Goal: Transaction & Acquisition: Purchase product/service

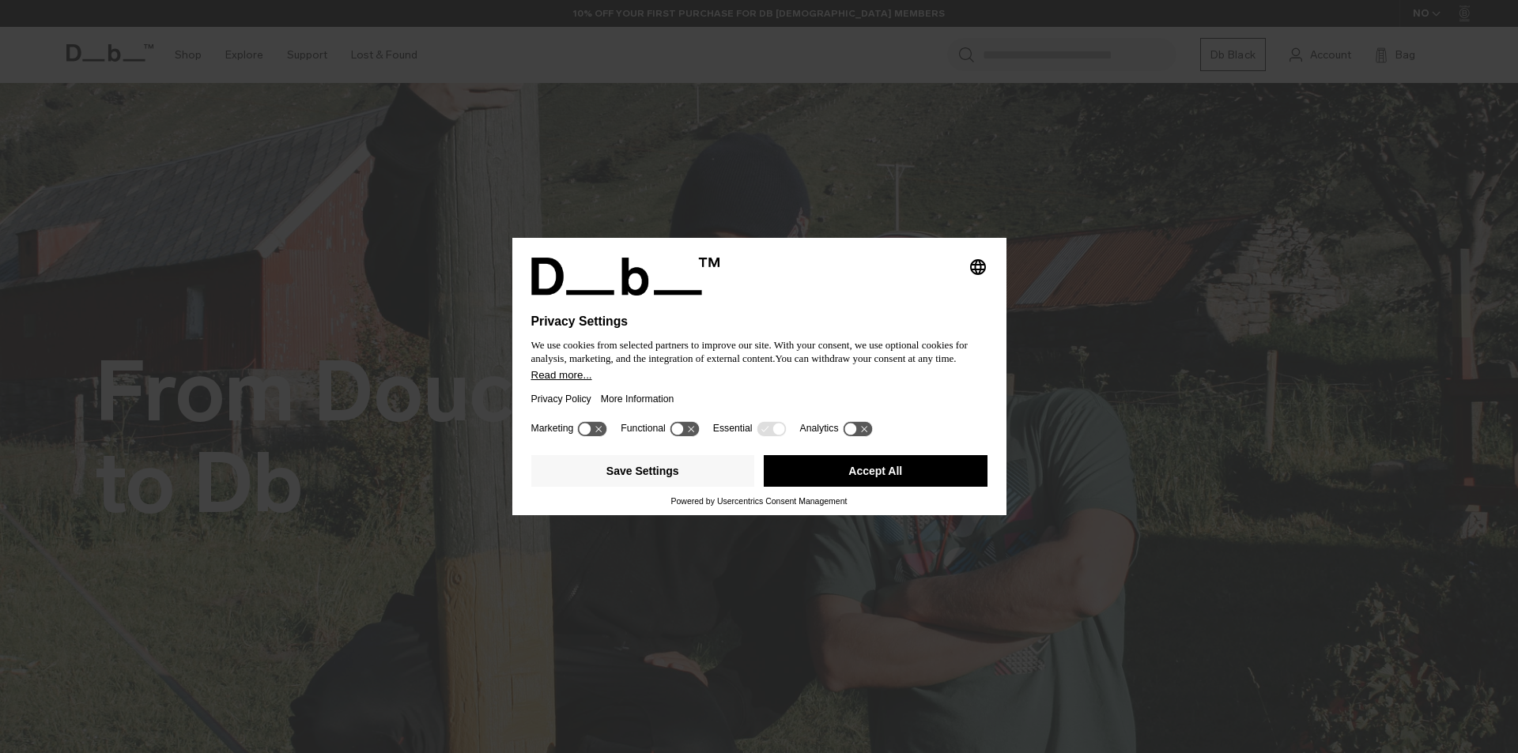
click at [764, 383] on div "Privacy Policy More Information" at bounding box center [759, 399] width 456 height 36
click at [690, 467] on button "Save Settings" at bounding box center [643, 471] width 224 height 32
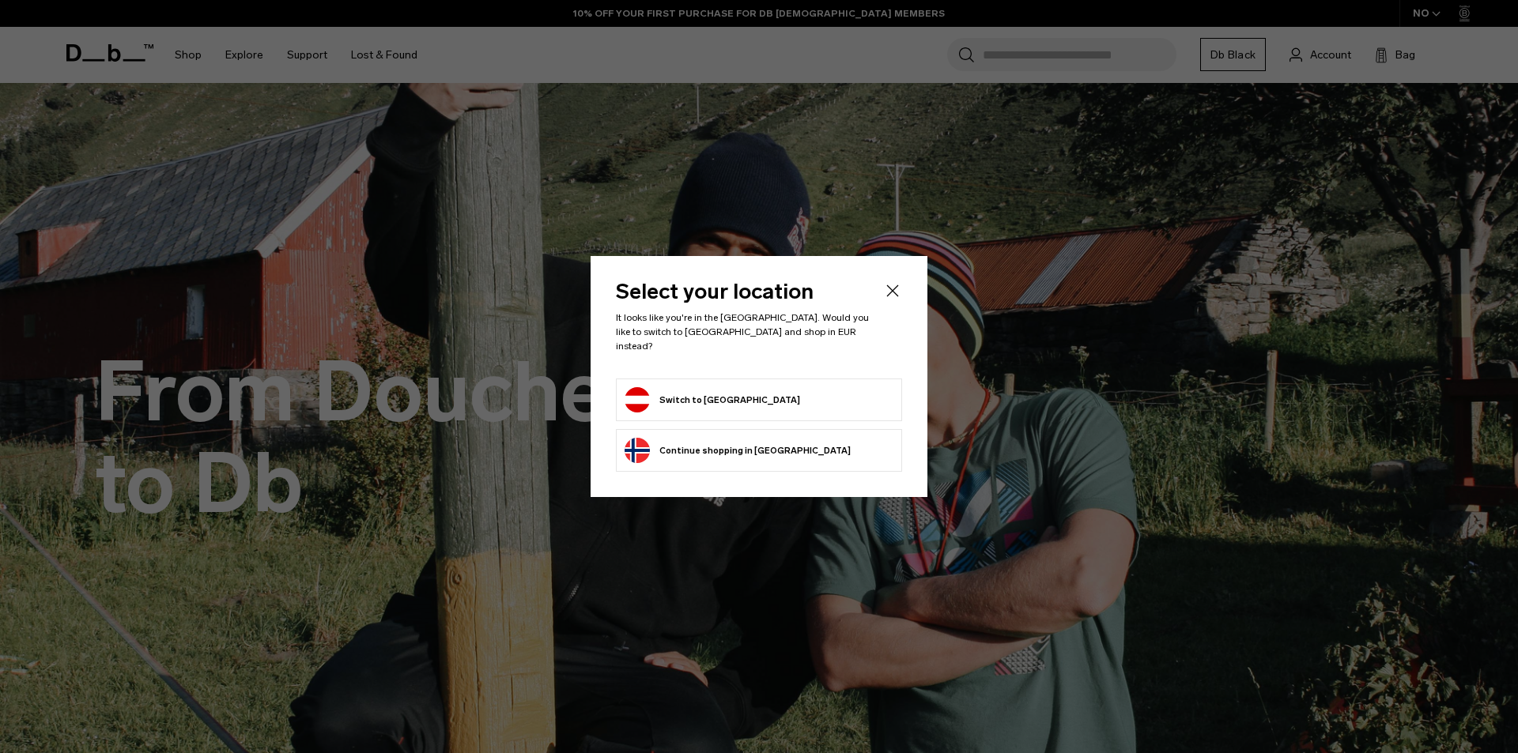
click at [694, 409] on li "Switch to Austria" at bounding box center [759, 400] width 286 height 43
click at [673, 393] on button "Switch to Austria" at bounding box center [711, 399] width 175 height 25
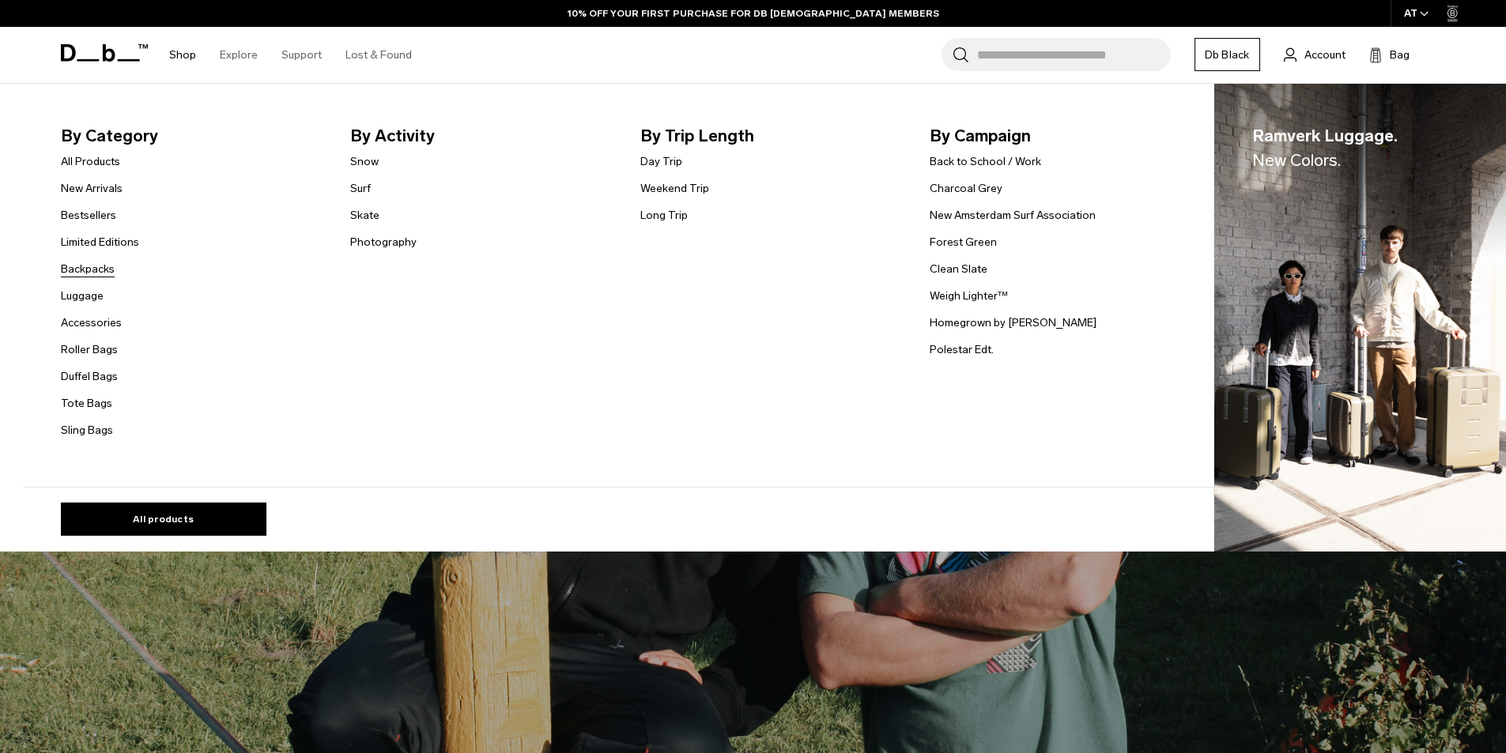
click at [85, 262] on link "Backpacks" at bounding box center [88, 269] width 54 height 17
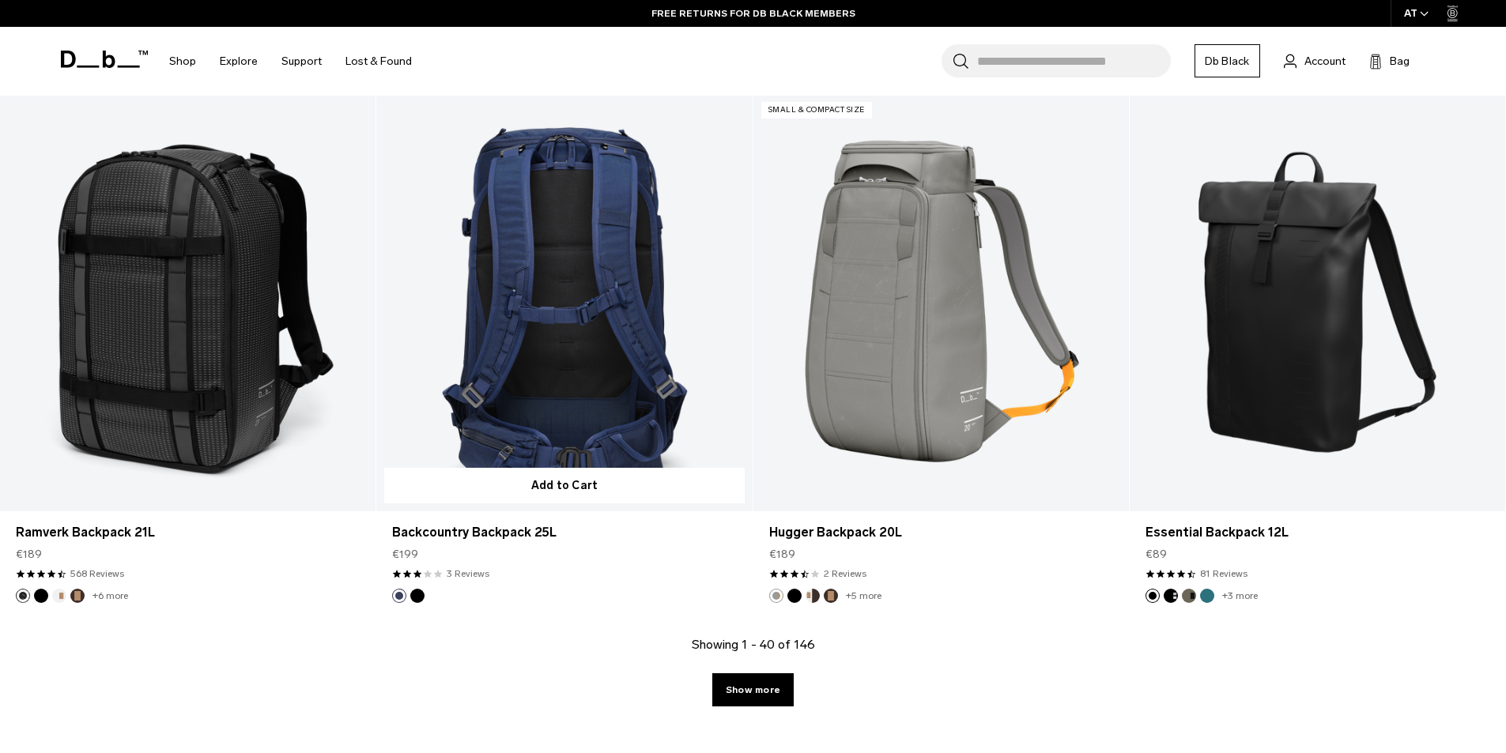
scroll to position [5217, 0]
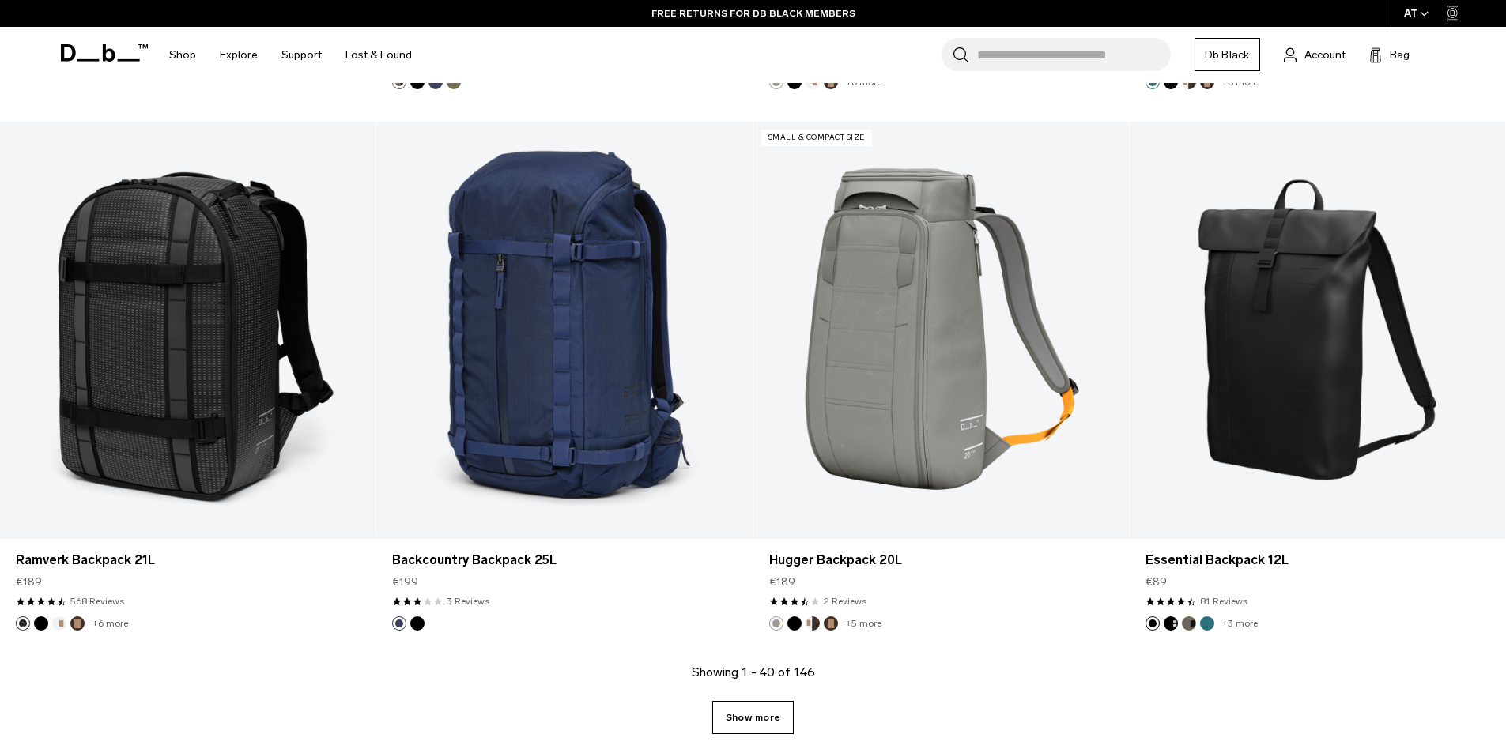
click at [775, 726] on link "Show more" at bounding box center [752, 717] width 81 height 33
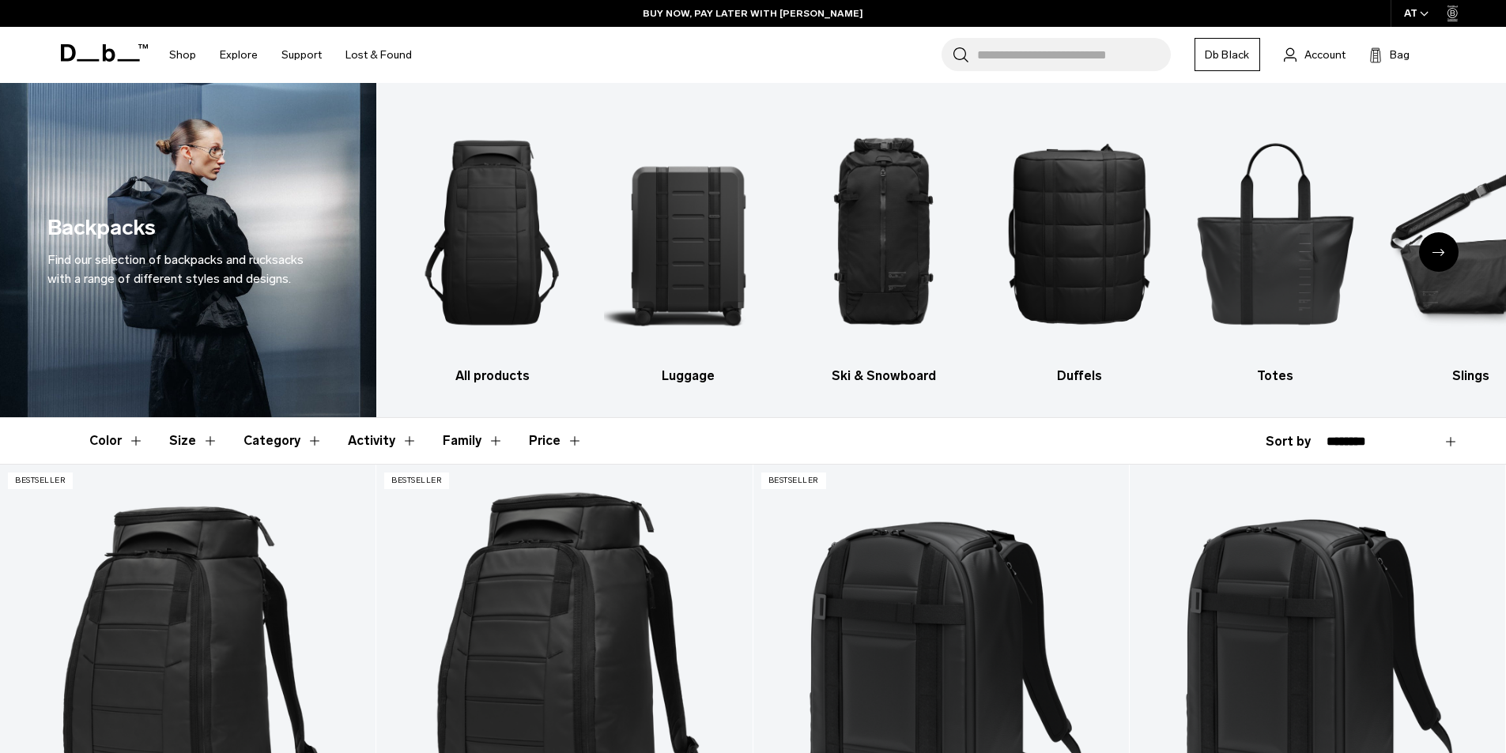
click at [303, 434] on button "Category" at bounding box center [282, 441] width 79 height 46
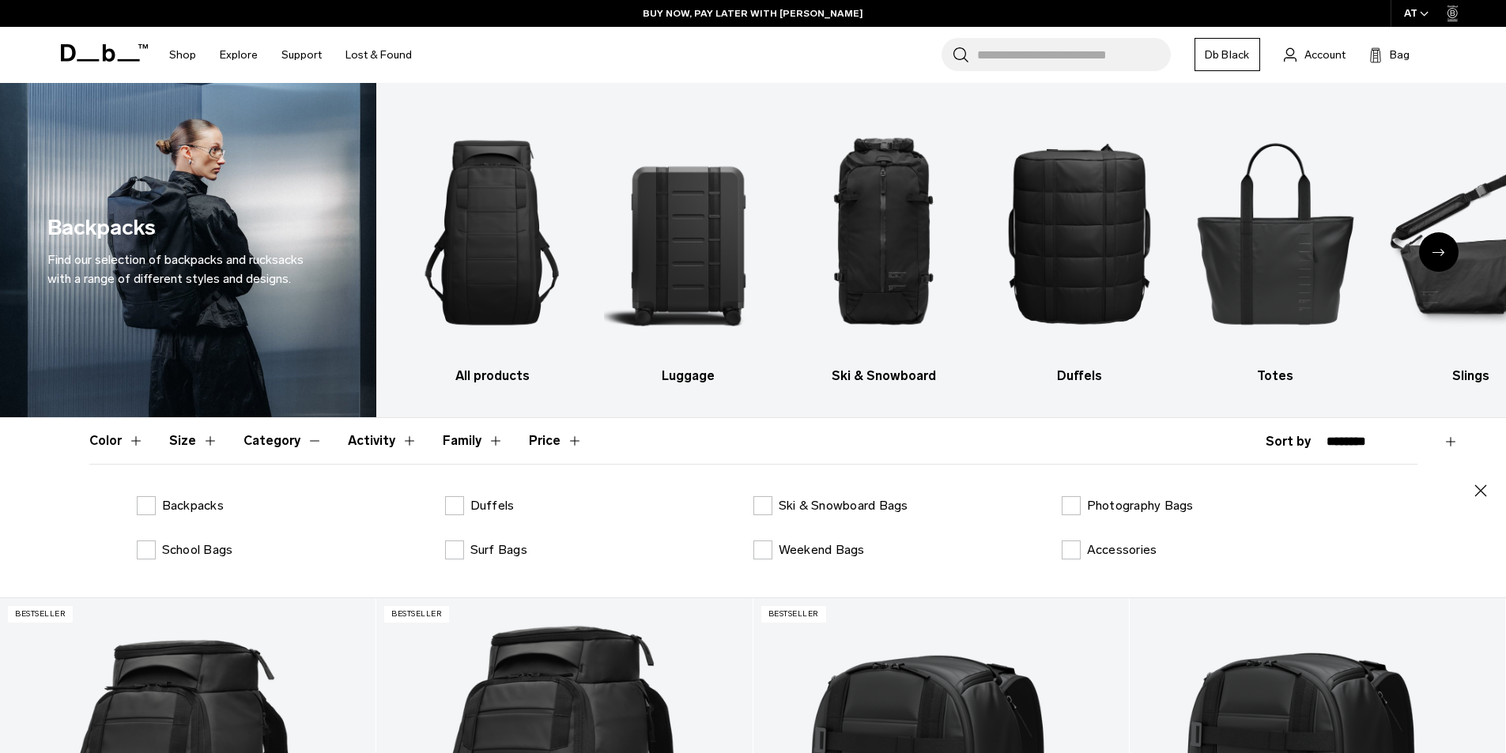
click at [303, 434] on button "Category" at bounding box center [282, 441] width 79 height 46
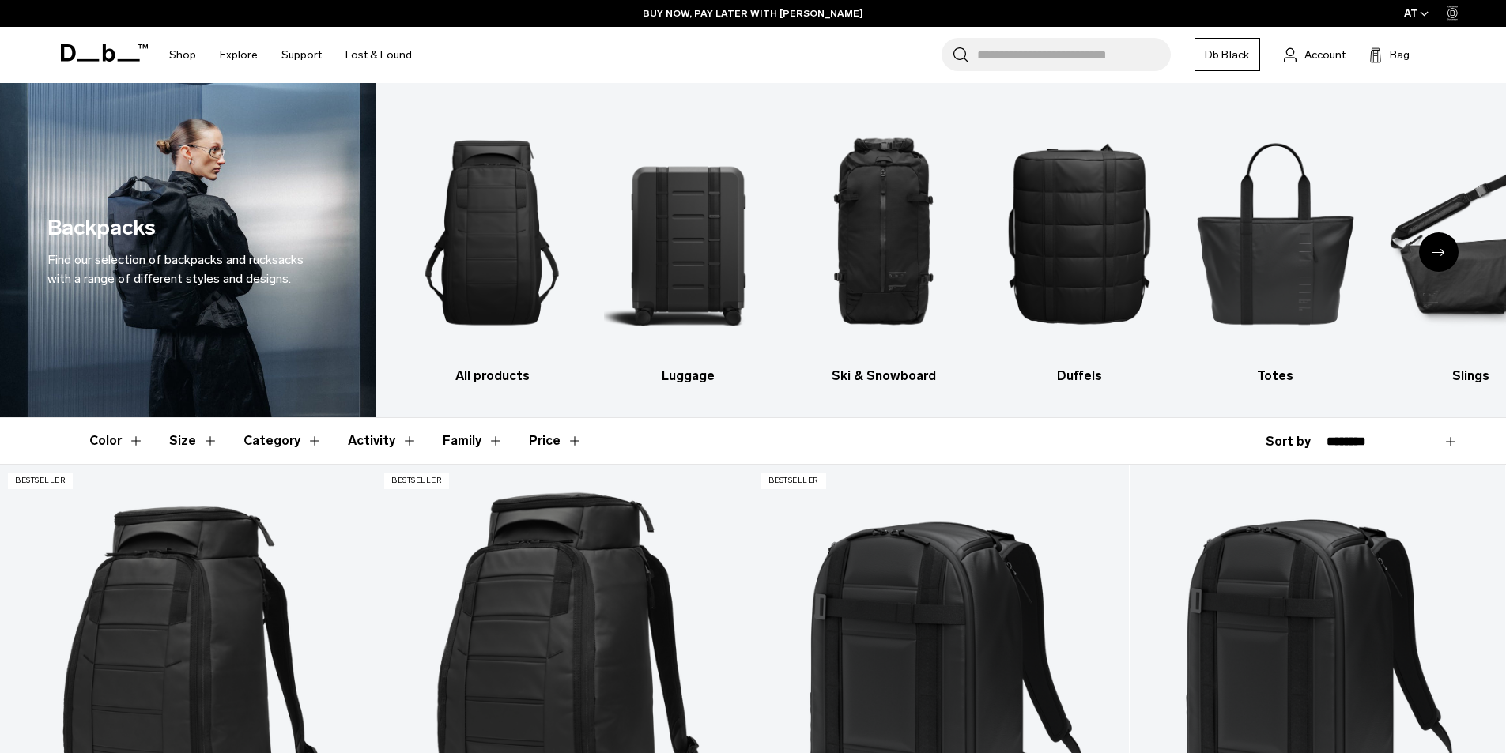
click at [209, 437] on button "Size" at bounding box center [193, 441] width 49 height 46
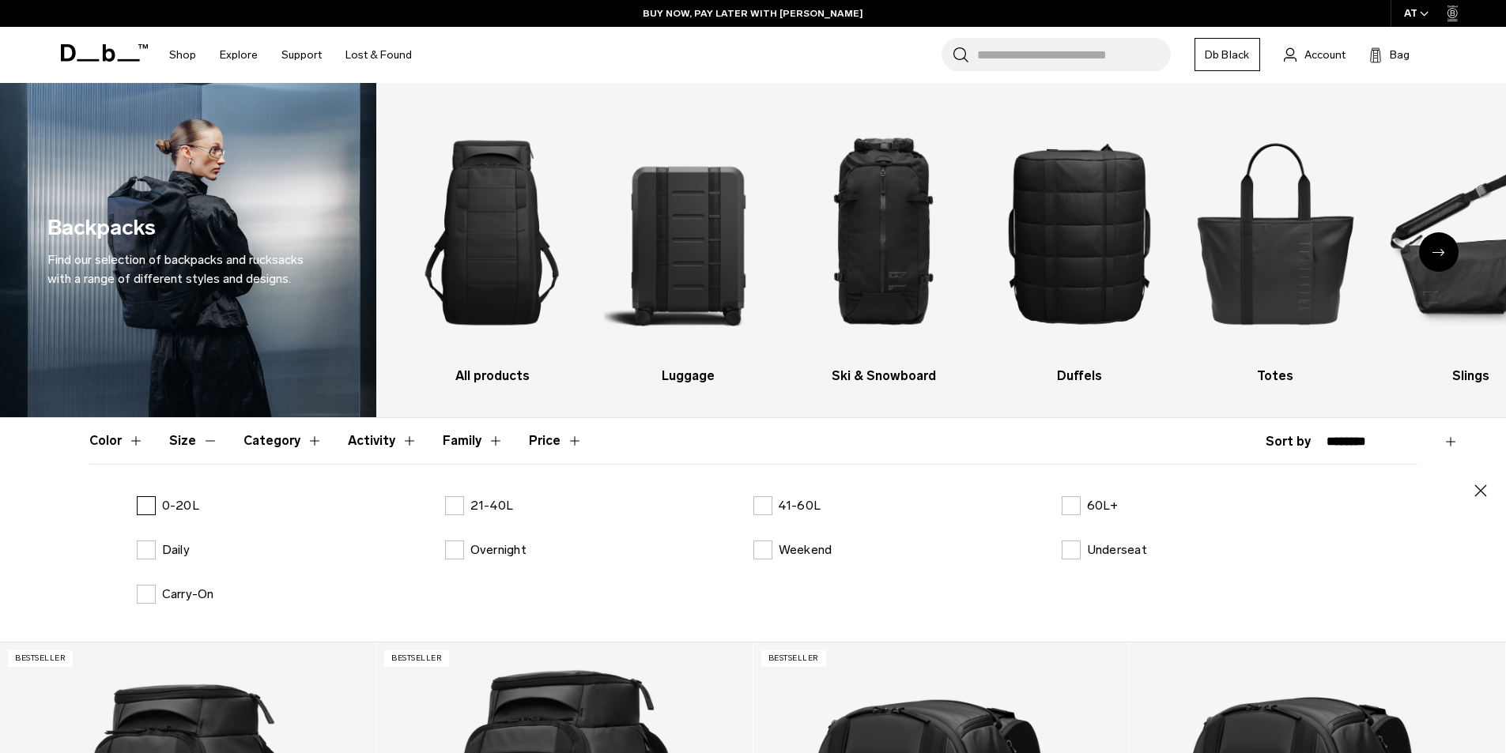
click at [148, 497] on label "0-20L" at bounding box center [168, 505] width 62 height 19
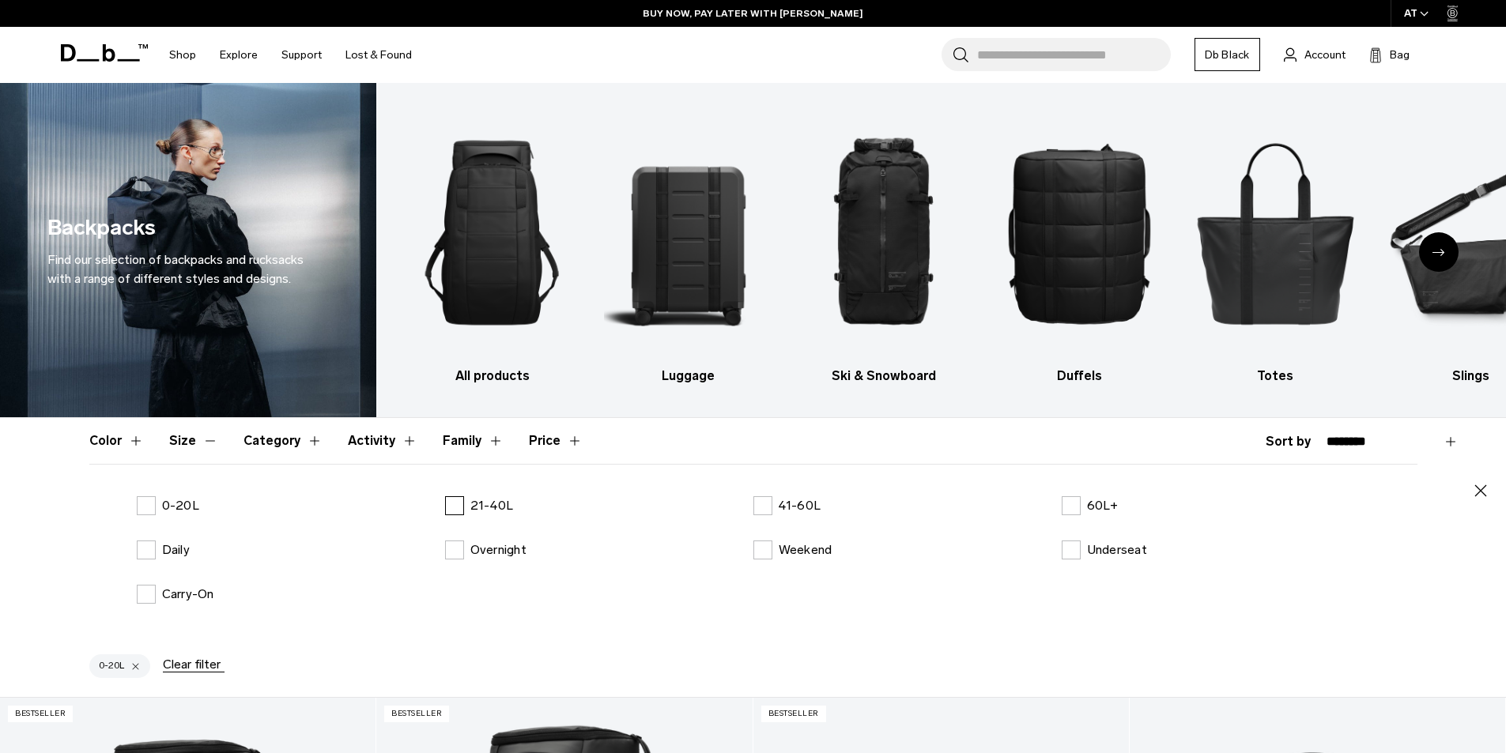
click at [459, 506] on label "21-40L" at bounding box center [479, 505] width 69 height 19
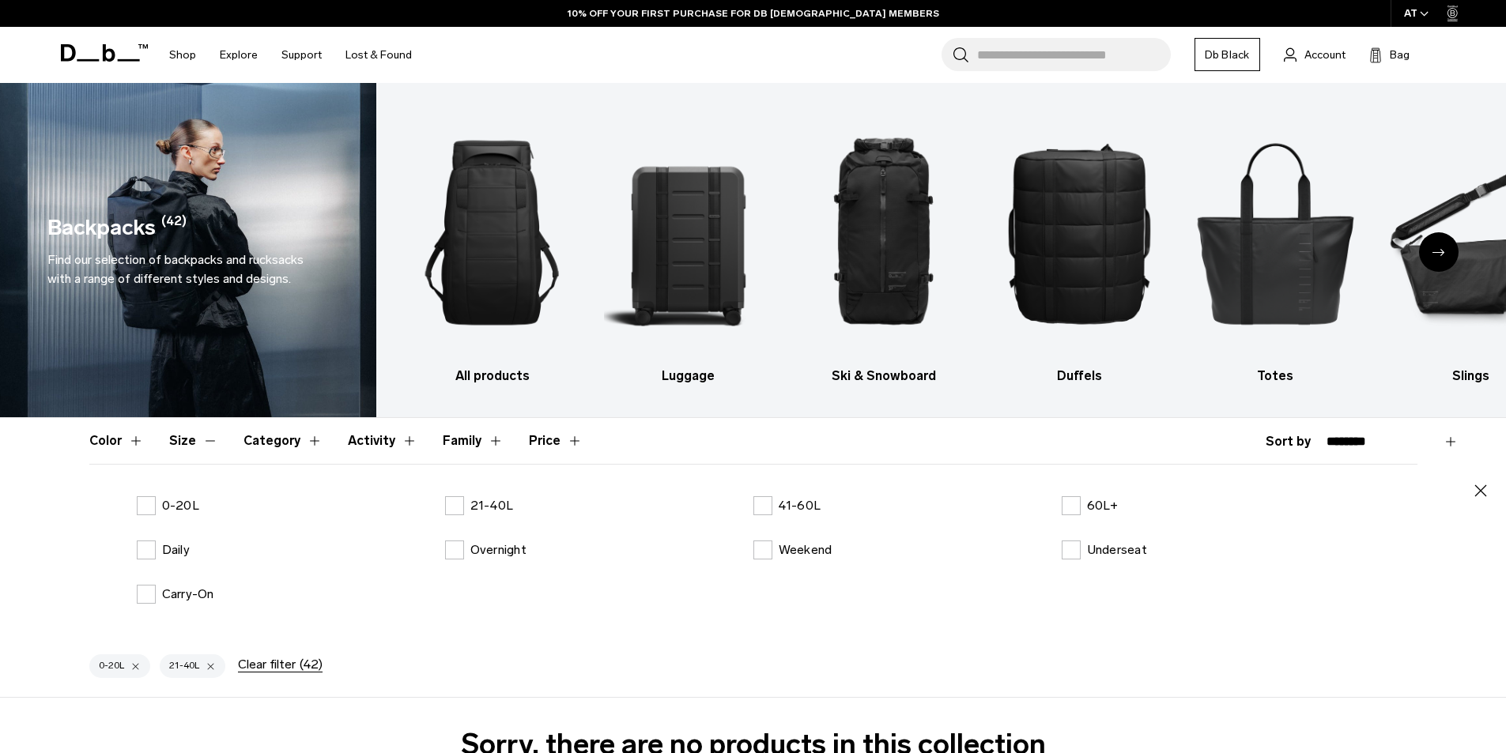
click at [137, 443] on button "Color" at bounding box center [116, 441] width 55 height 46
click at [153, 507] on label "Black" at bounding box center [166, 505] width 58 height 19
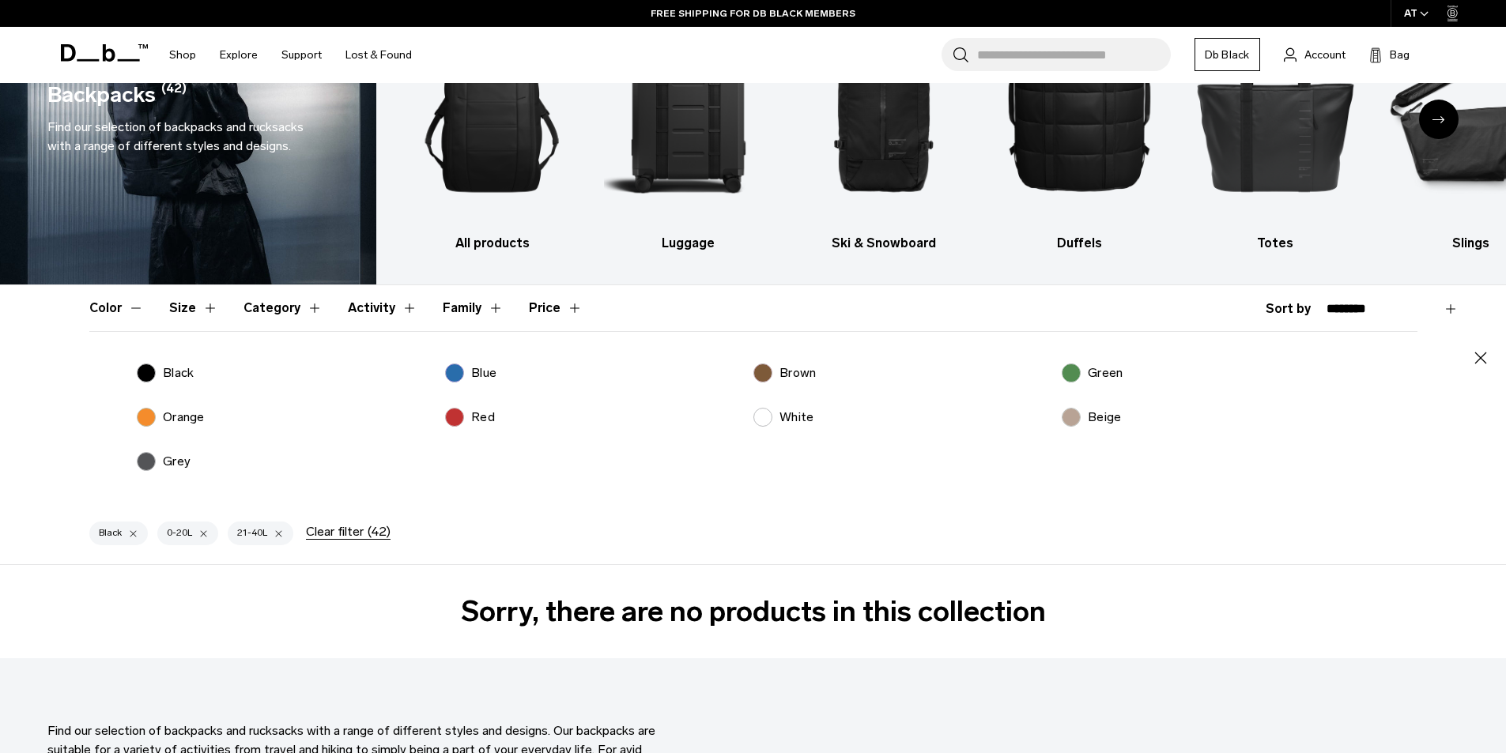
scroll to position [237, 0]
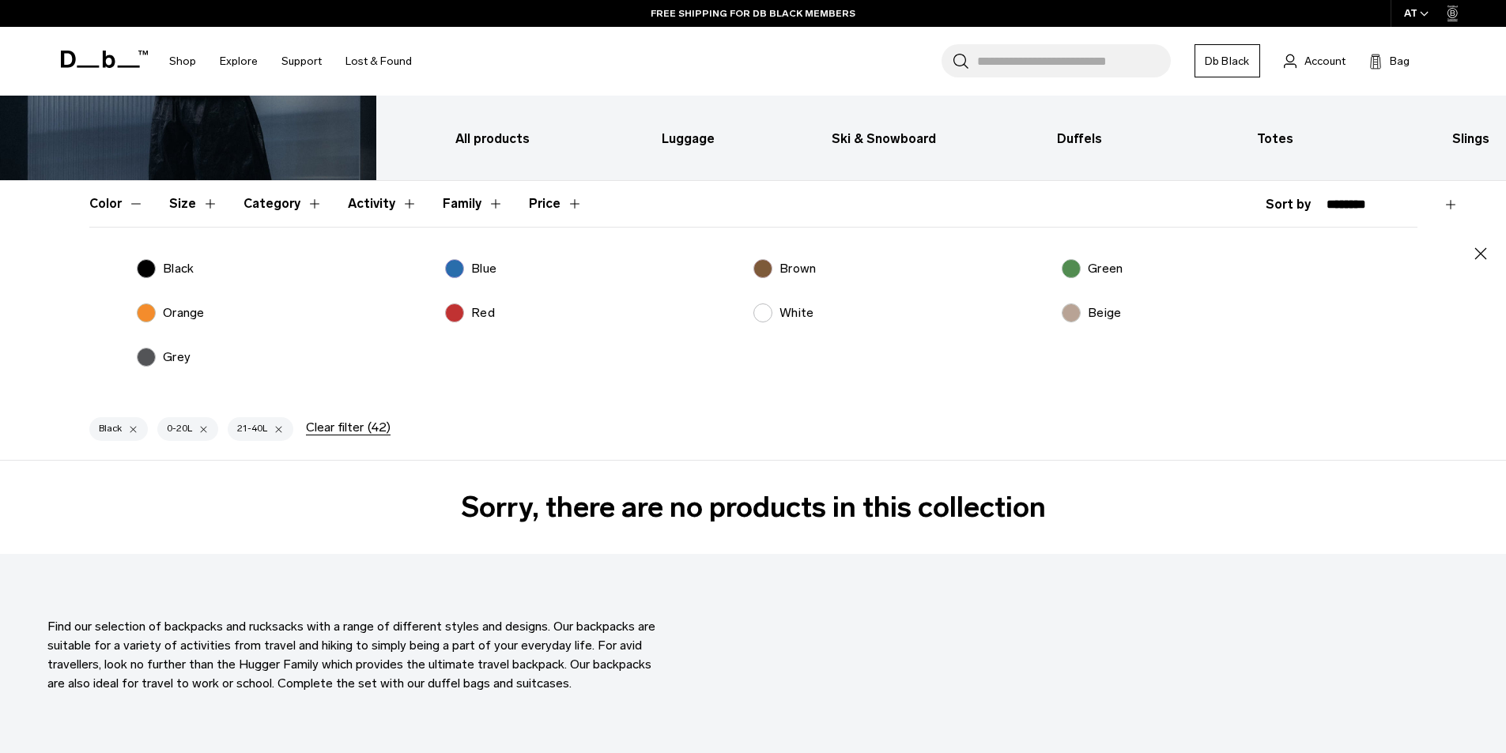
click at [134, 430] on div "button" at bounding box center [133, 429] width 10 height 11
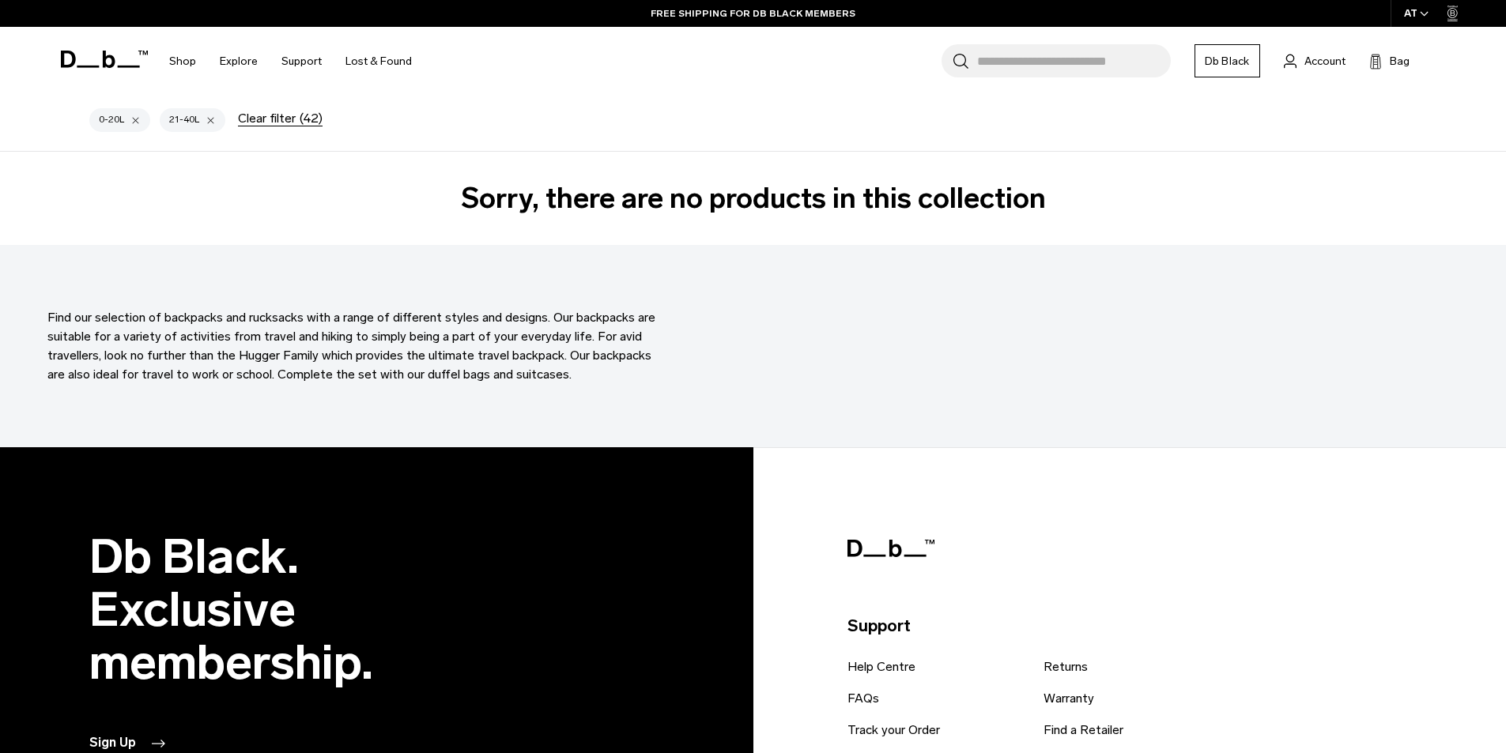
scroll to position [79, 0]
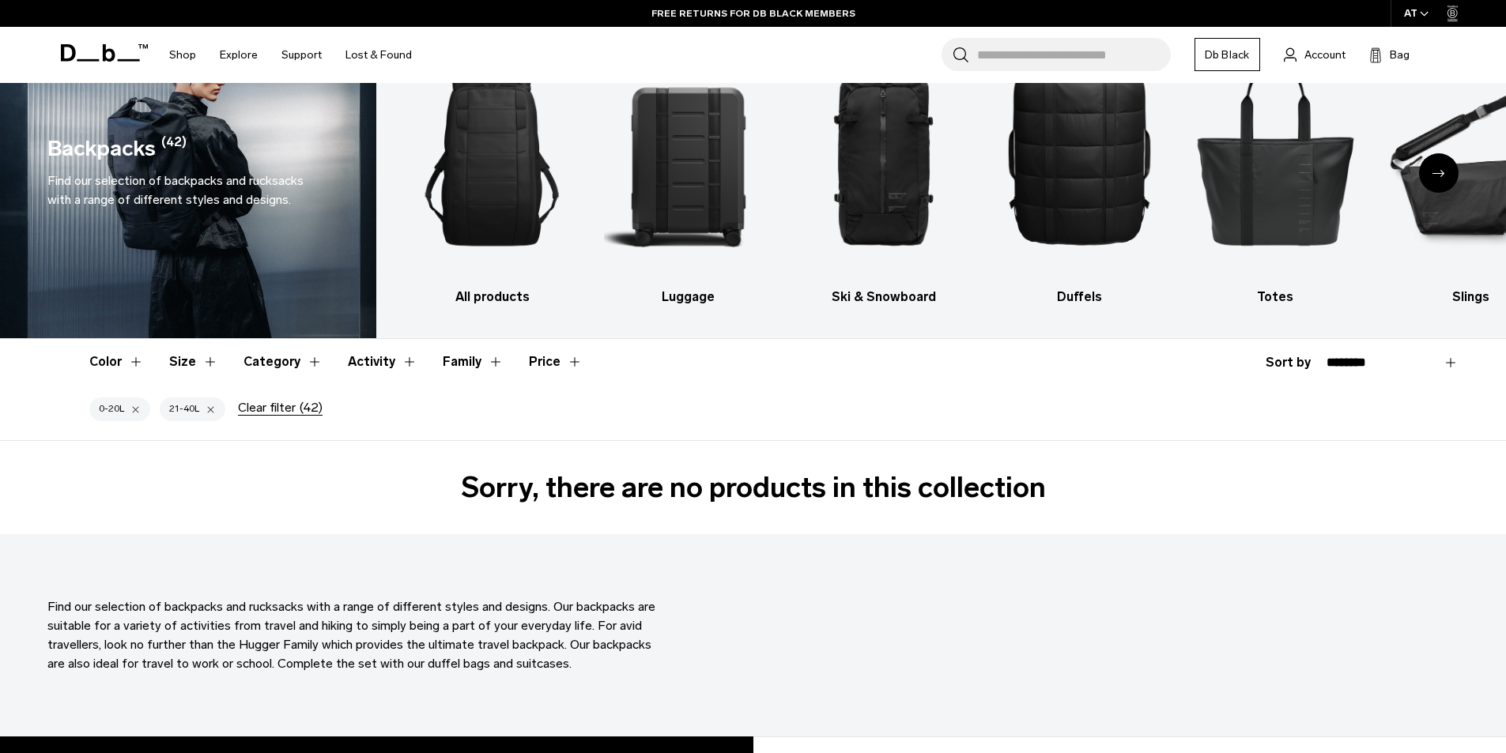
click at [209, 413] on div "button" at bounding box center [211, 409] width 10 height 11
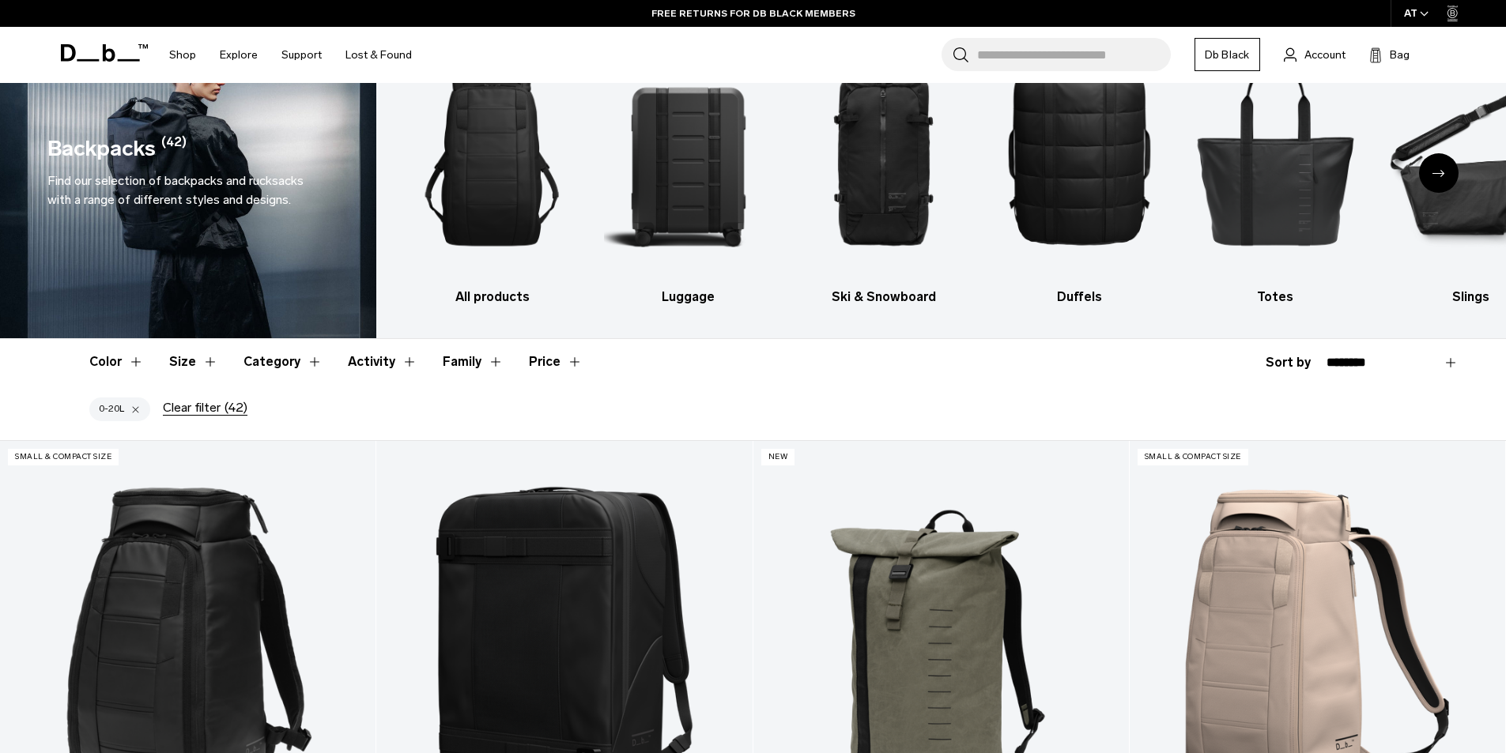
click at [138, 414] on div "button" at bounding box center [135, 409] width 10 height 11
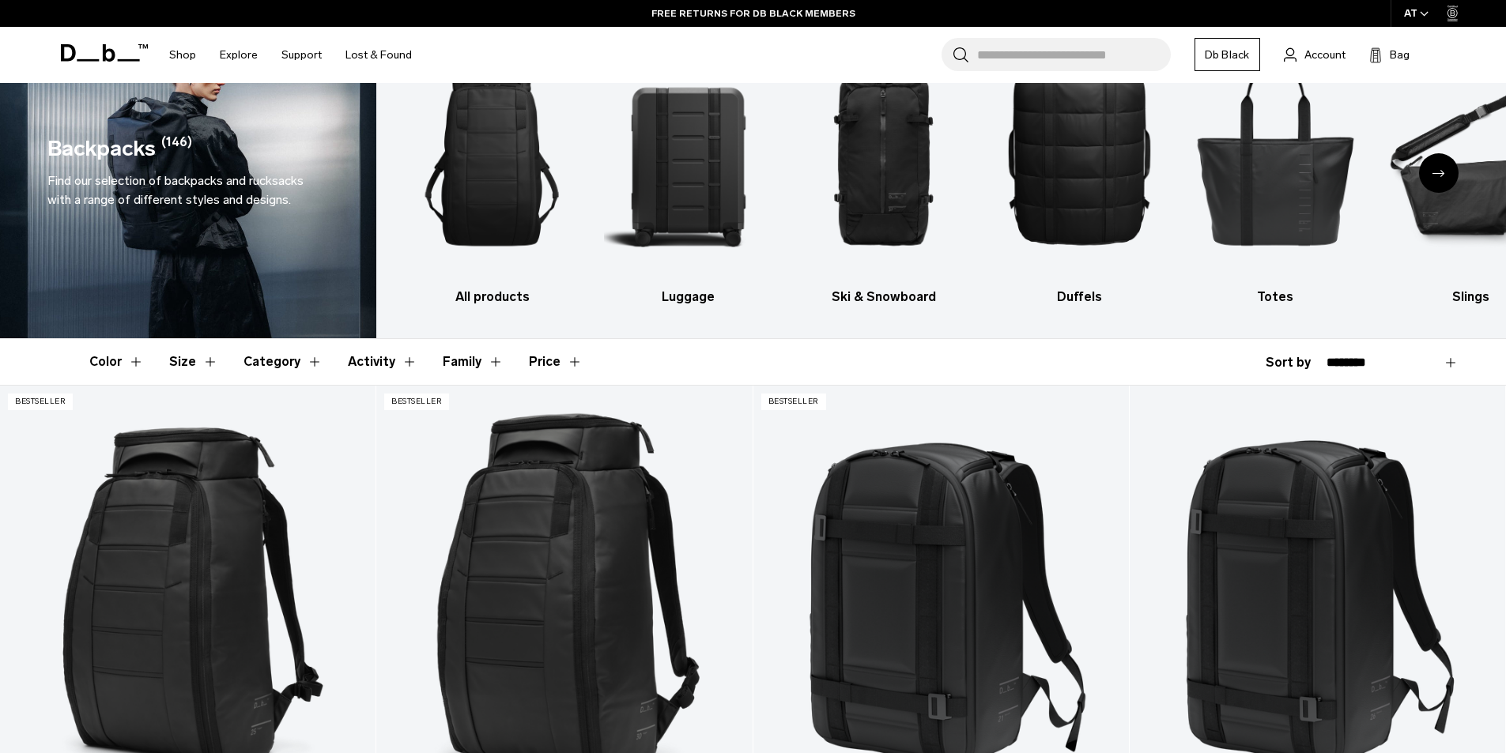
click at [407, 369] on button "Activity" at bounding box center [383, 362] width 70 height 46
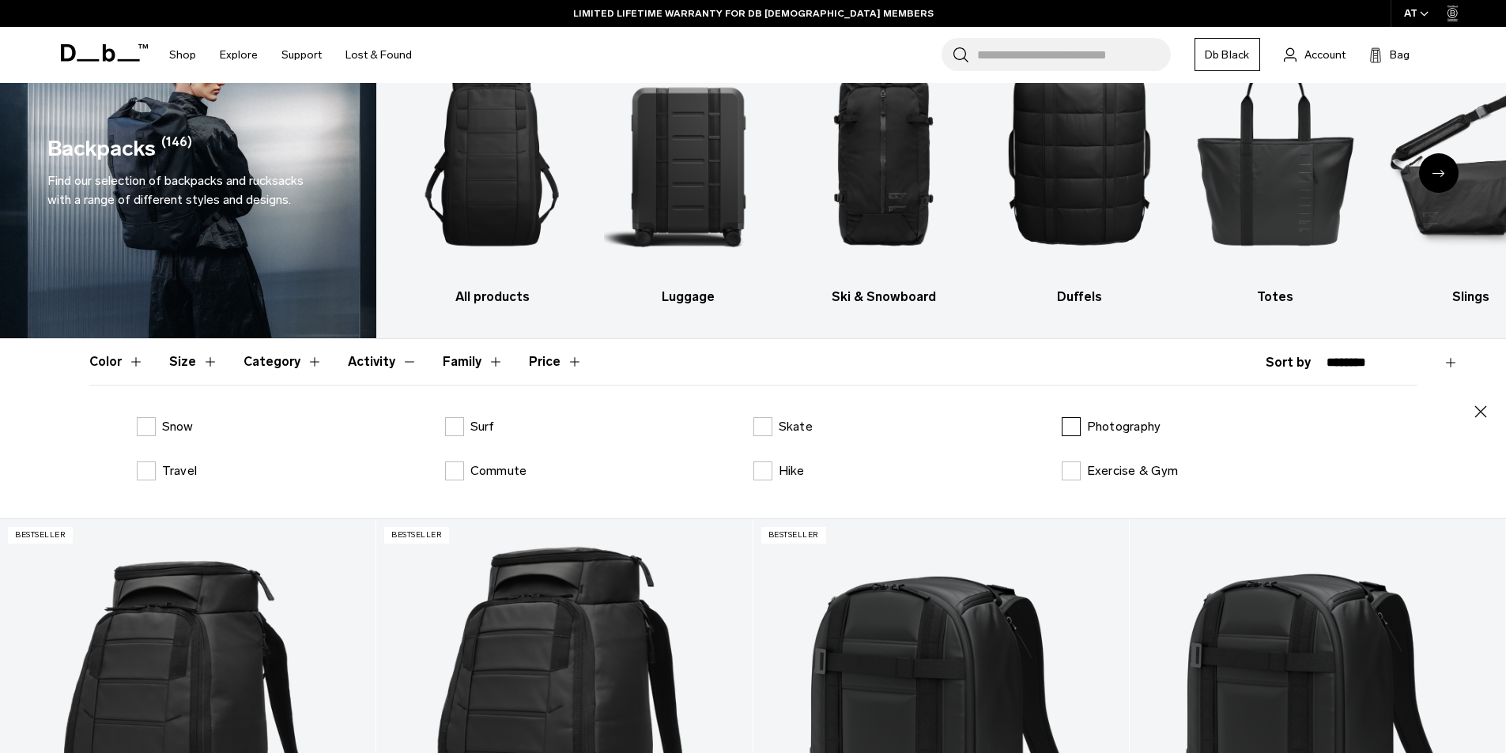
click at [1064, 425] on label "Photography" at bounding box center [1112, 426] width 100 height 19
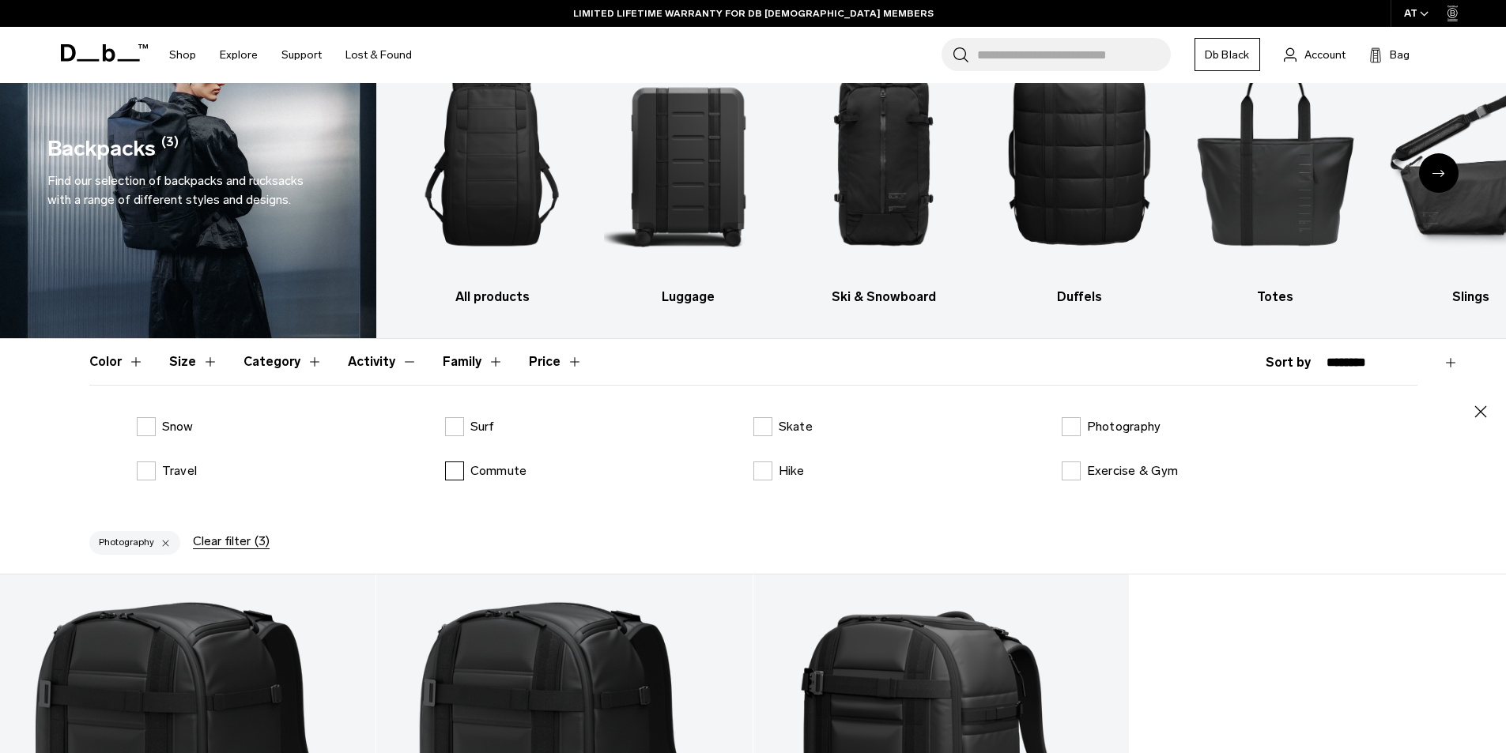
click at [452, 471] on label "Commute" at bounding box center [486, 471] width 82 height 19
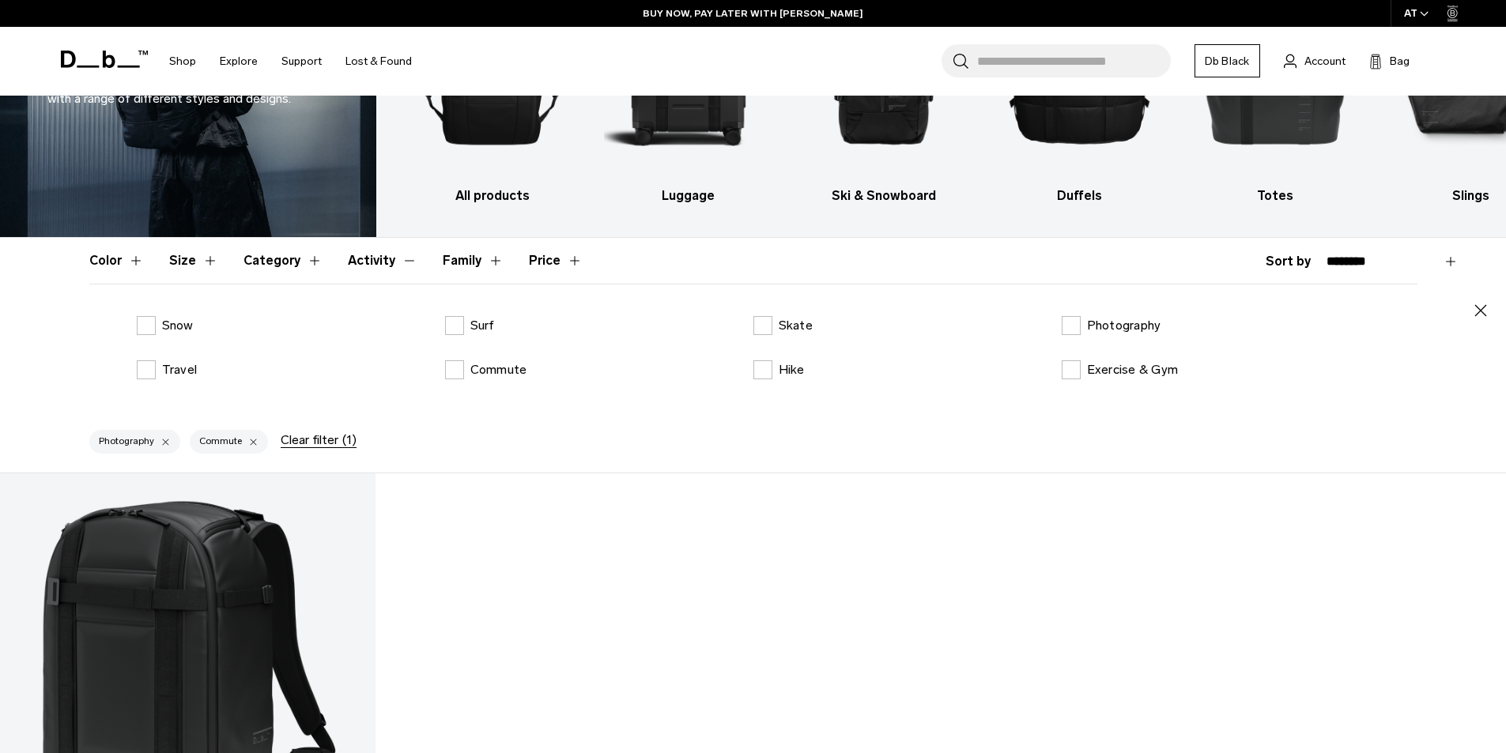
scroll to position [158, 0]
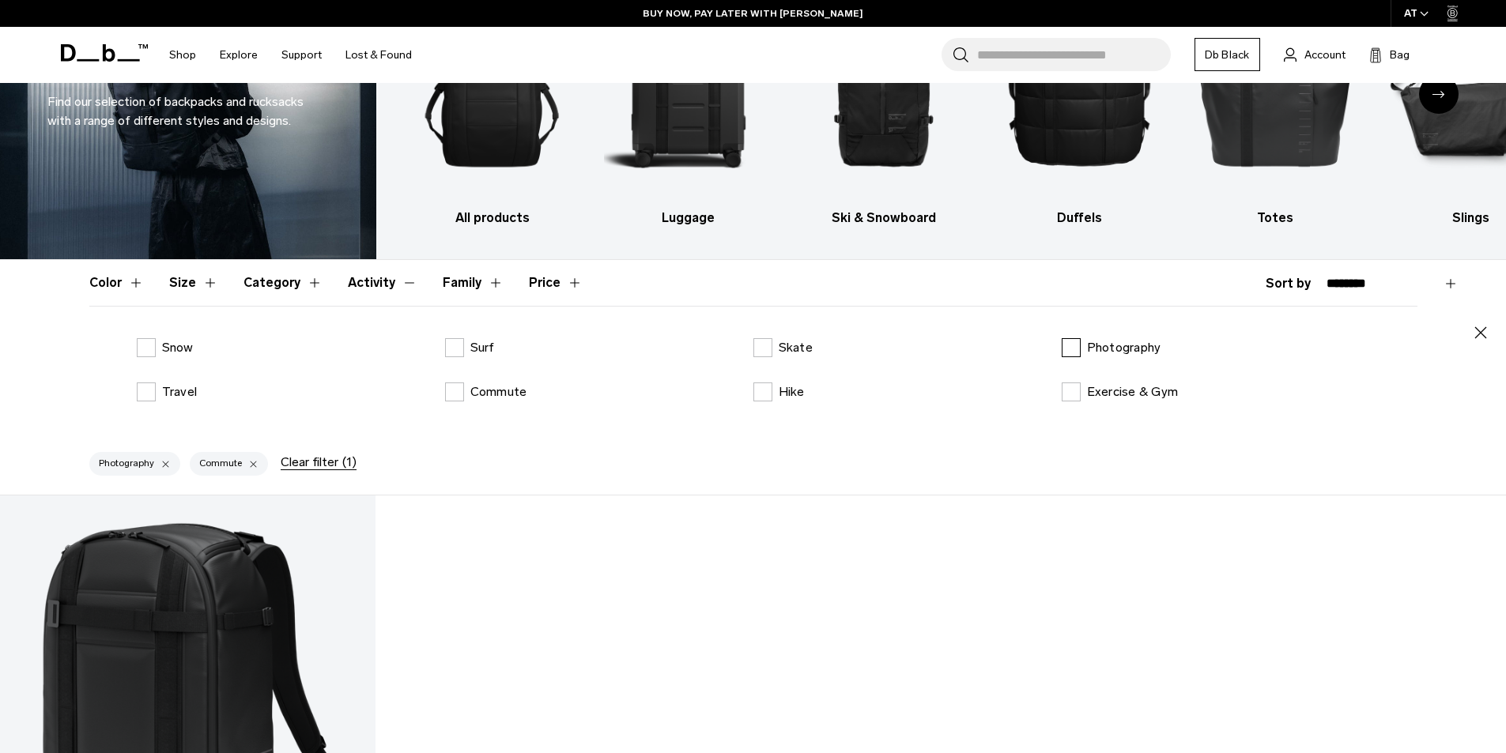
click at [1070, 349] on label "Photography" at bounding box center [1112, 347] width 100 height 19
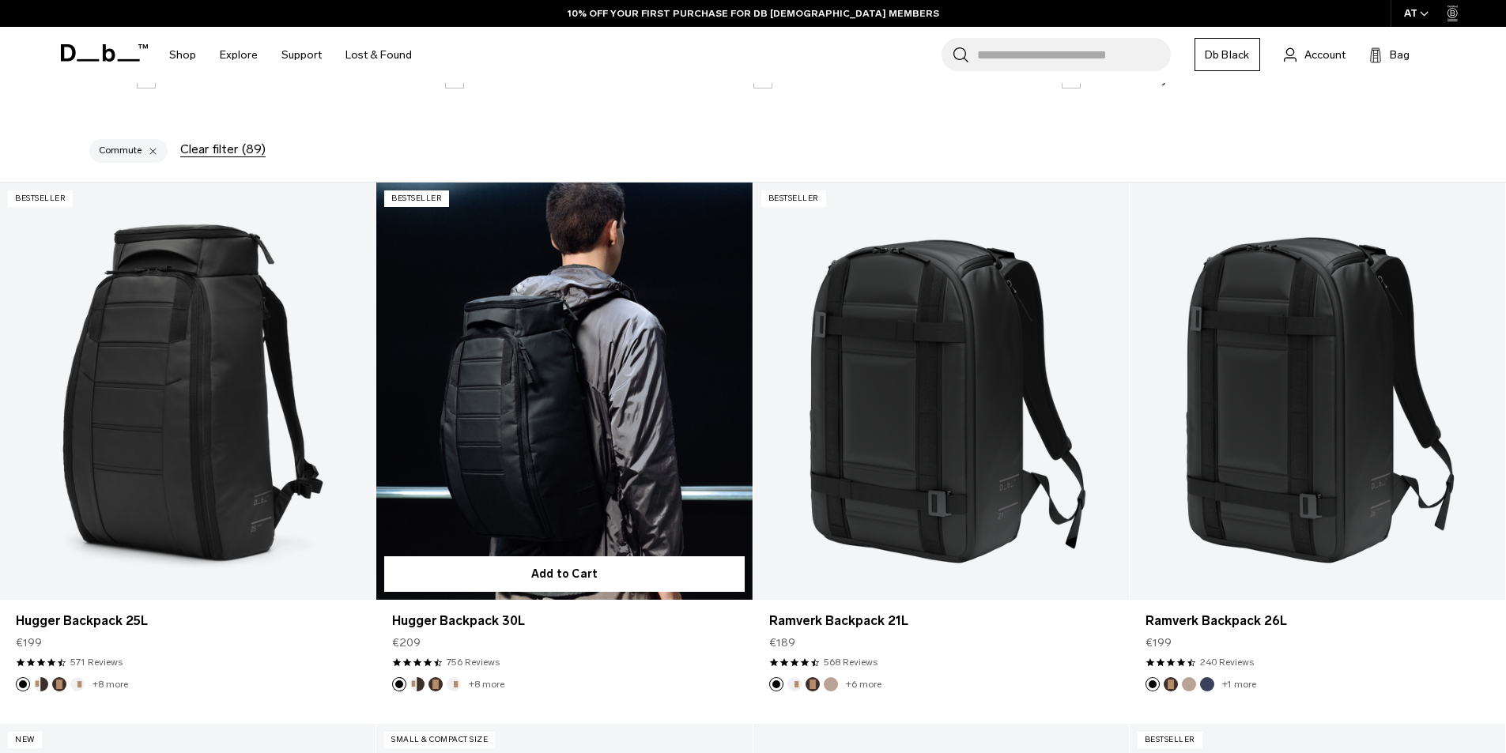
scroll to position [474, 0]
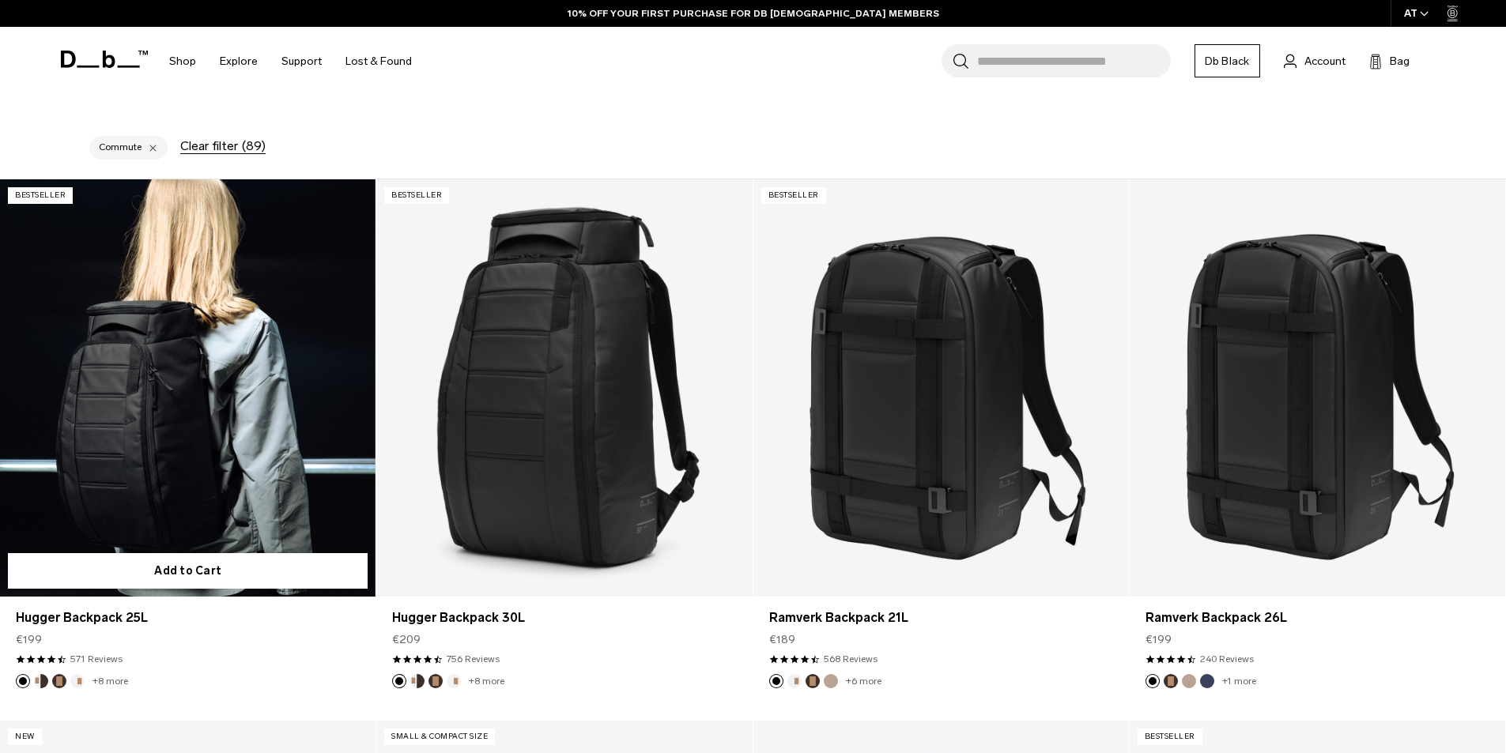
click at [204, 436] on link "Hugger Backpack 25L" at bounding box center [187, 387] width 375 height 417
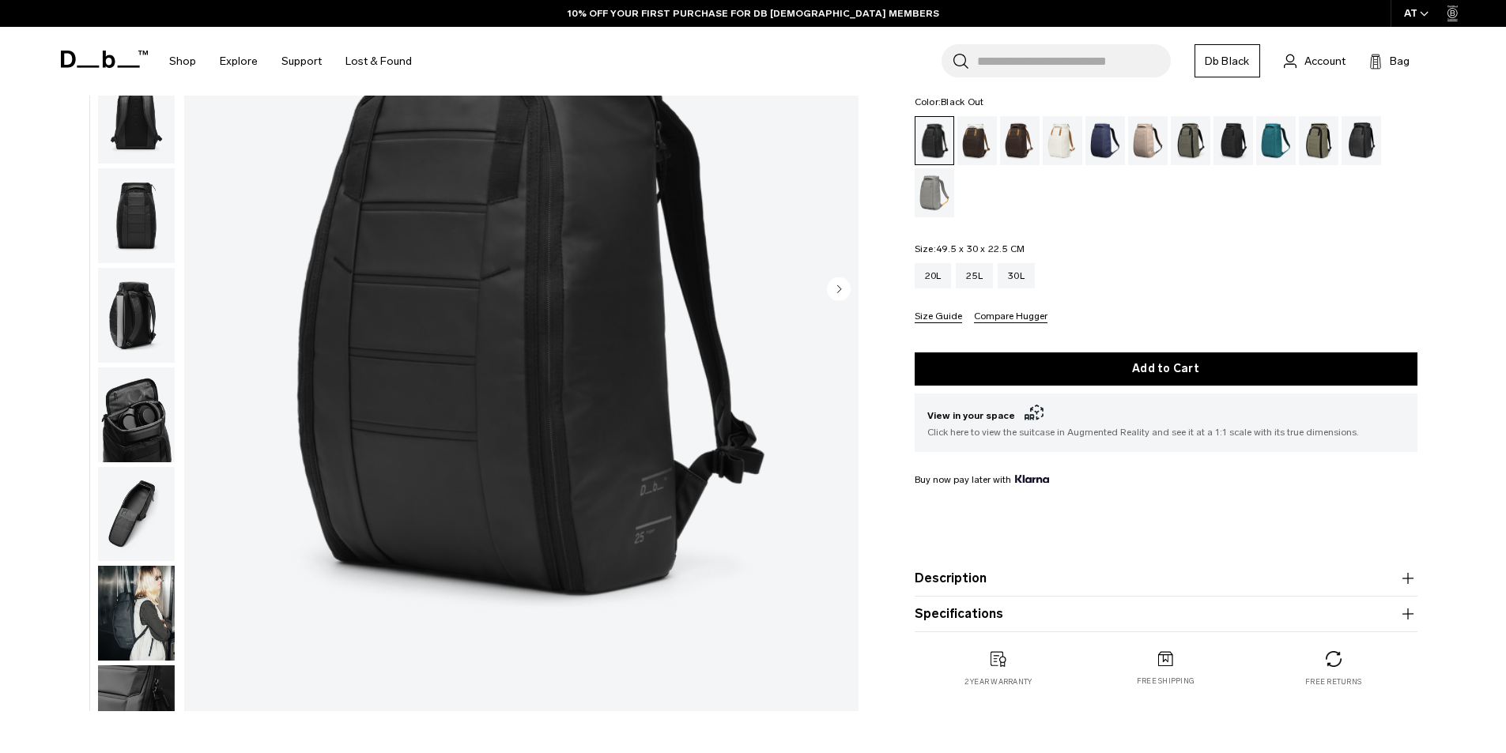
scroll to position [158, 0]
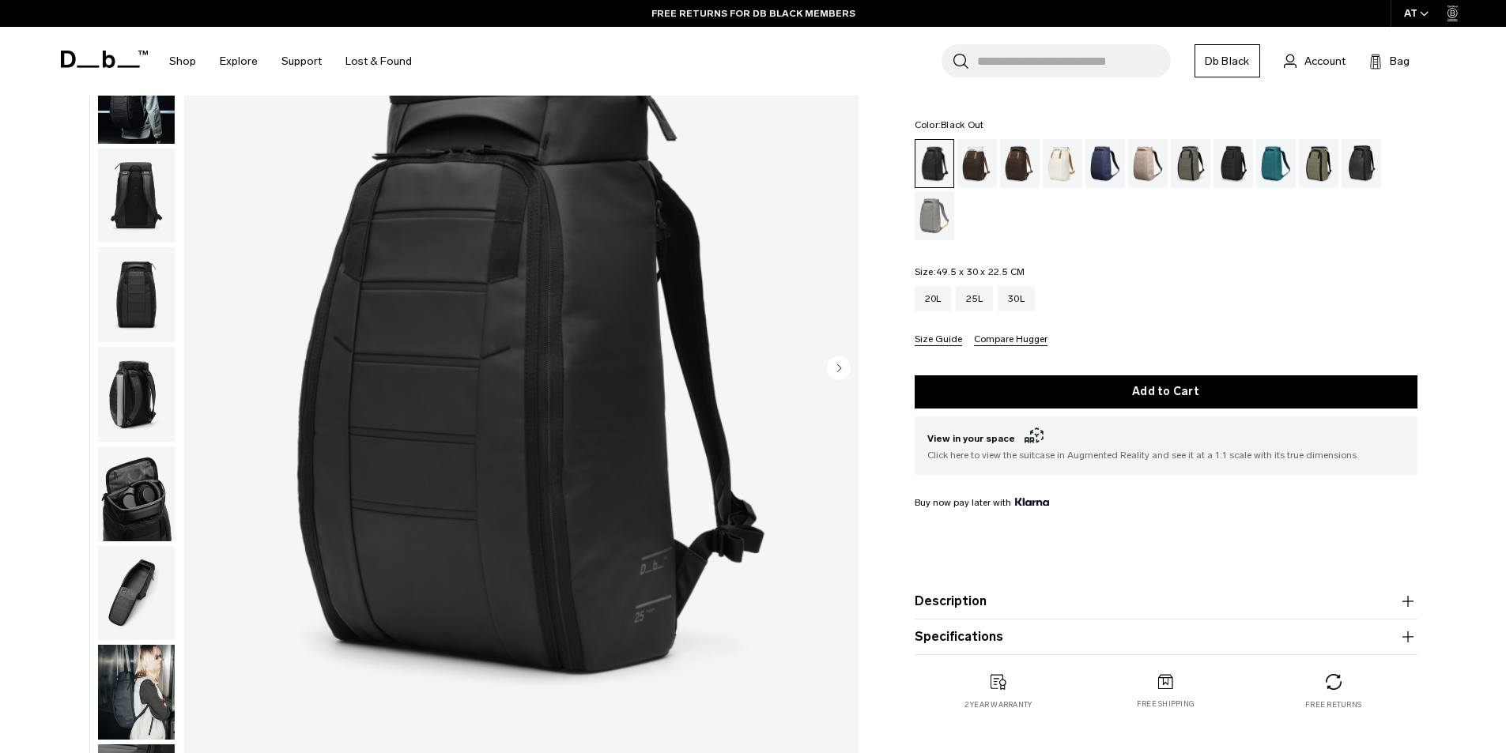
click at [152, 413] on img "button" at bounding box center [136, 394] width 77 height 95
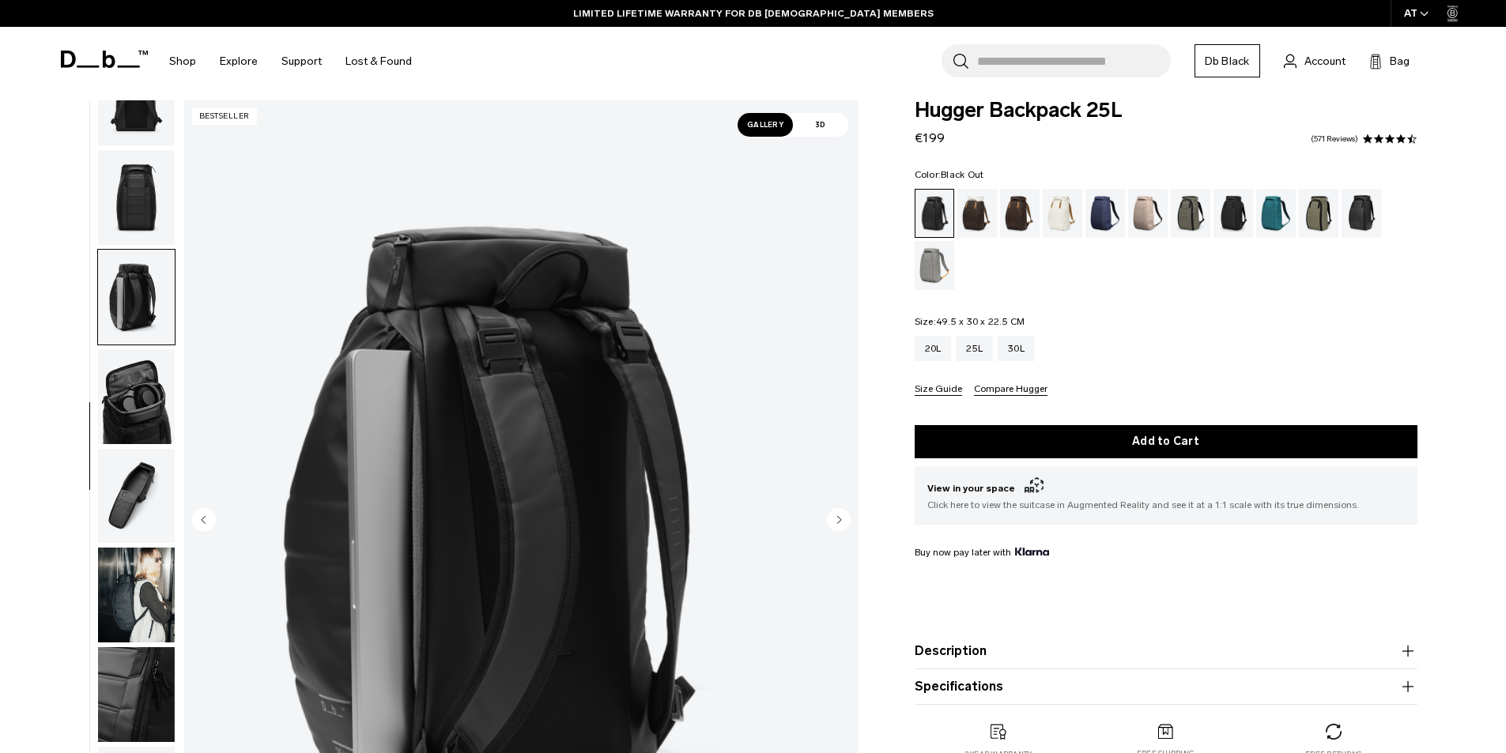
scroll to position [0, 0]
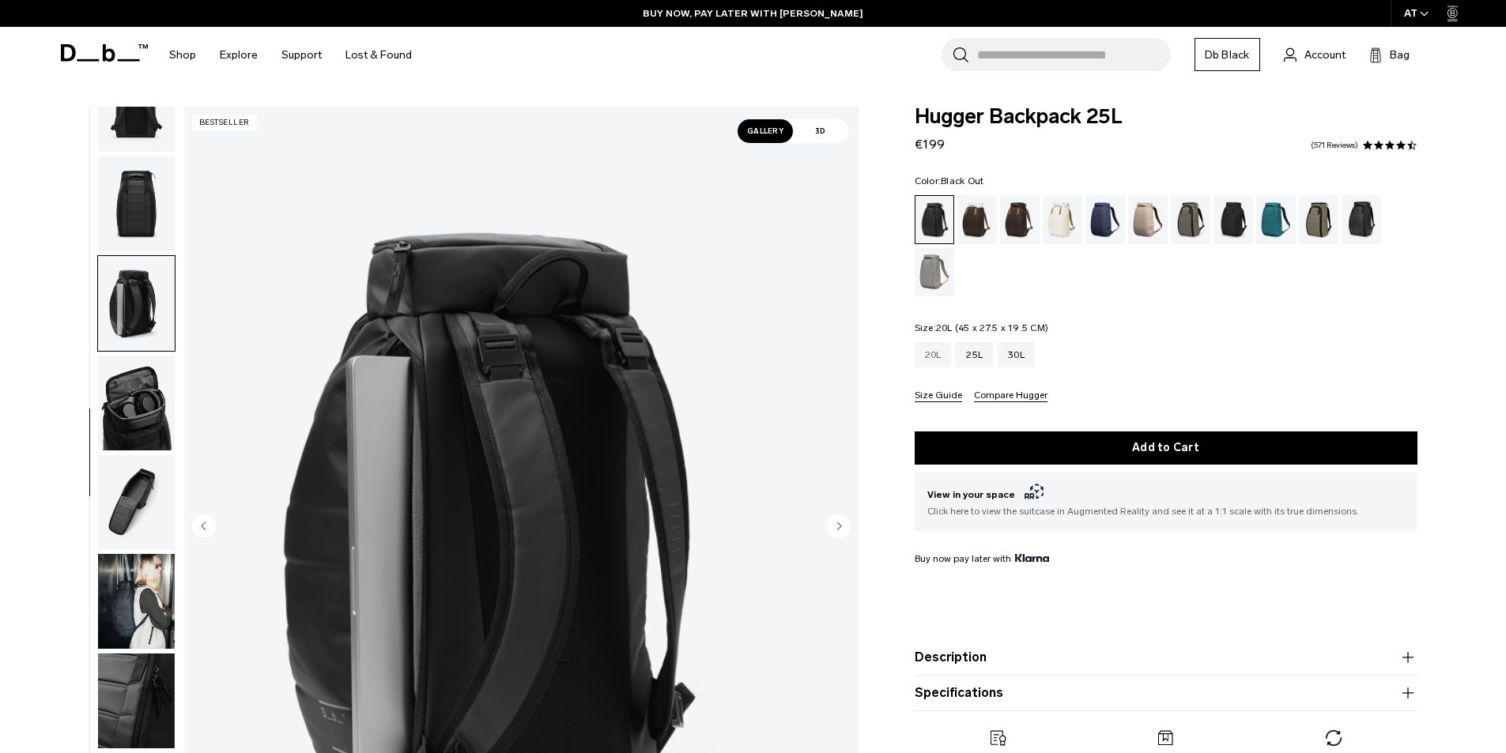
click at [930, 355] on div "20L" at bounding box center [933, 354] width 37 height 25
